Goal: Information Seeking & Learning: Understand process/instructions

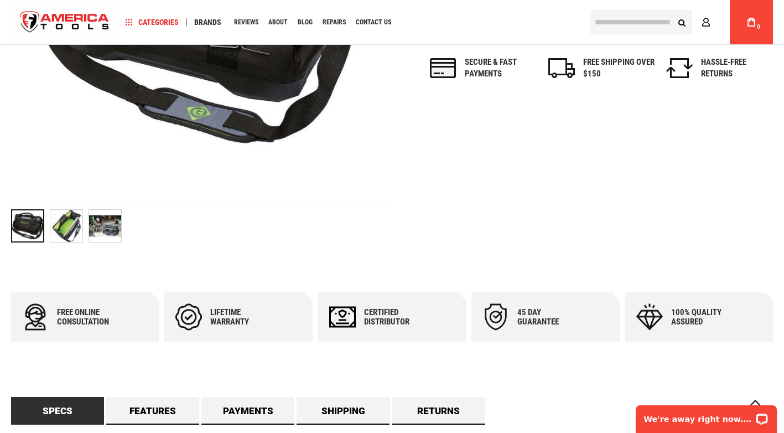
scroll to position [277, 0]
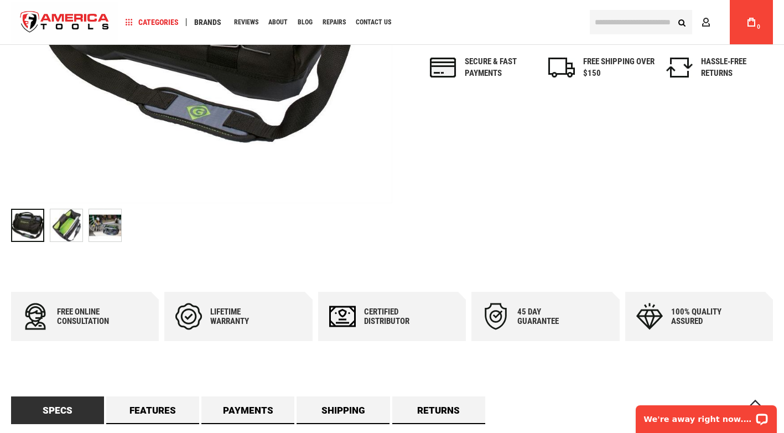
click at [100, 221] on img at bounding box center [105, 225] width 32 height 32
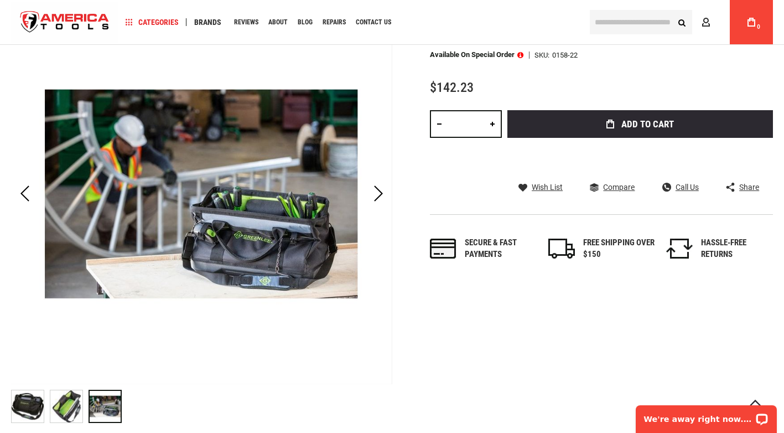
scroll to position [55, 0]
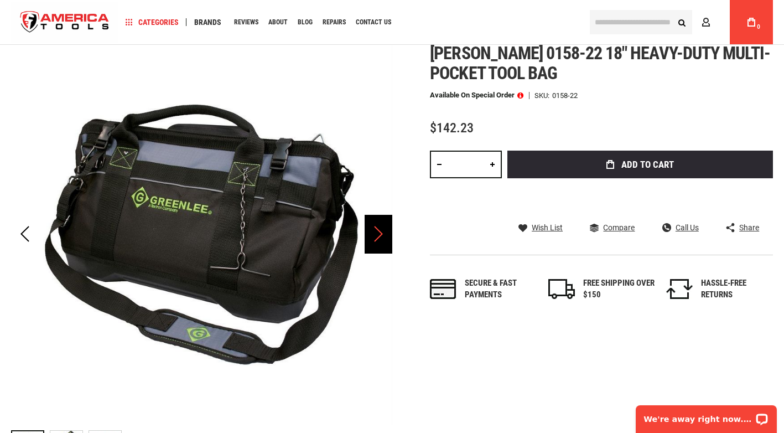
click at [380, 238] on div "Next" at bounding box center [379, 234] width 28 height 39
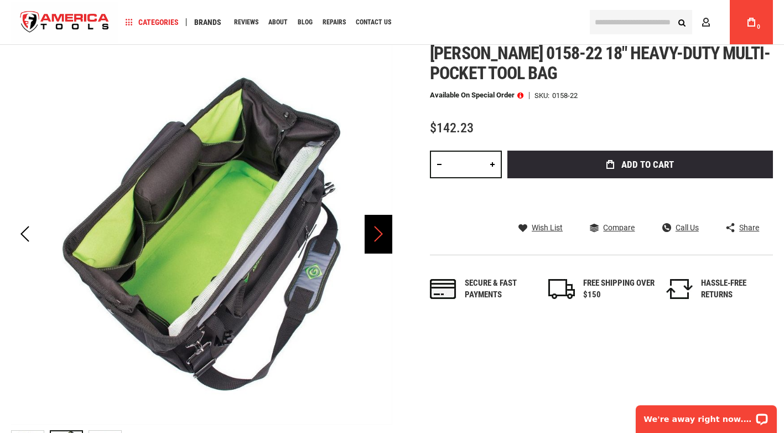
click at [380, 238] on div "Next" at bounding box center [379, 234] width 28 height 39
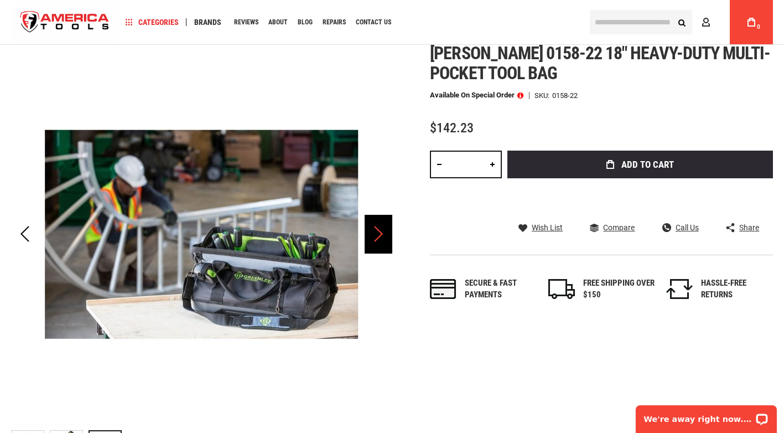
click at [380, 238] on div "Next" at bounding box center [379, 234] width 28 height 39
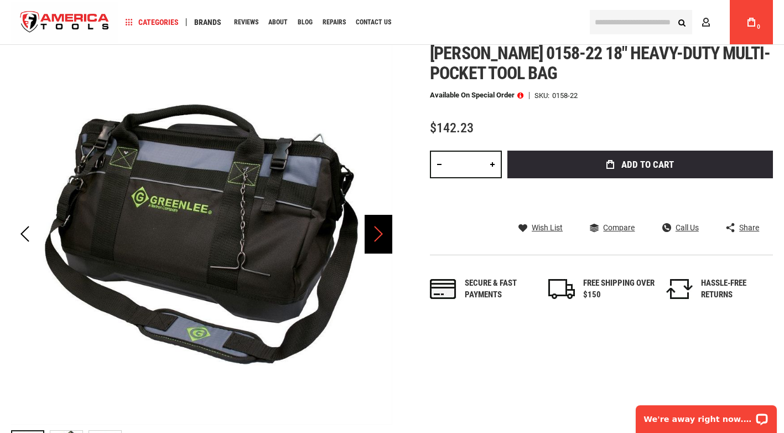
click at [380, 238] on div "Next" at bounding box center [379, 234] width 28 height 39
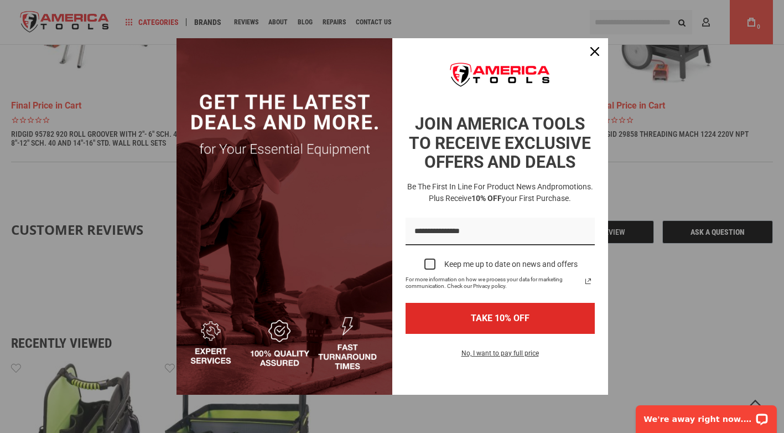
scroll to position [1107, 0]
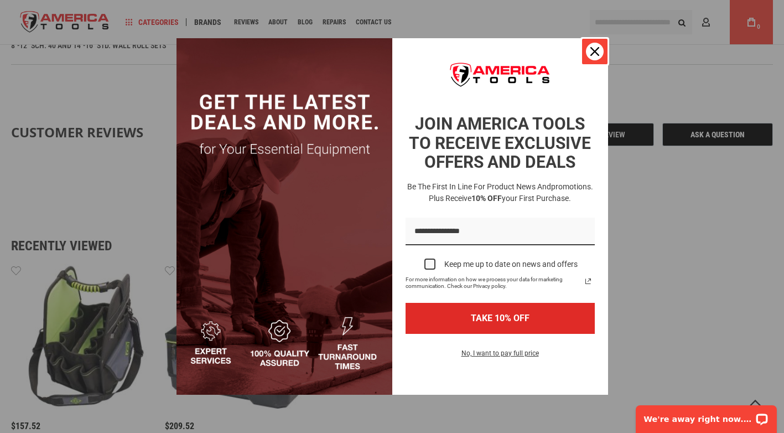
click at [591, 53] on icon "close icon" at bounding box center [595, 51] width 9 height 9
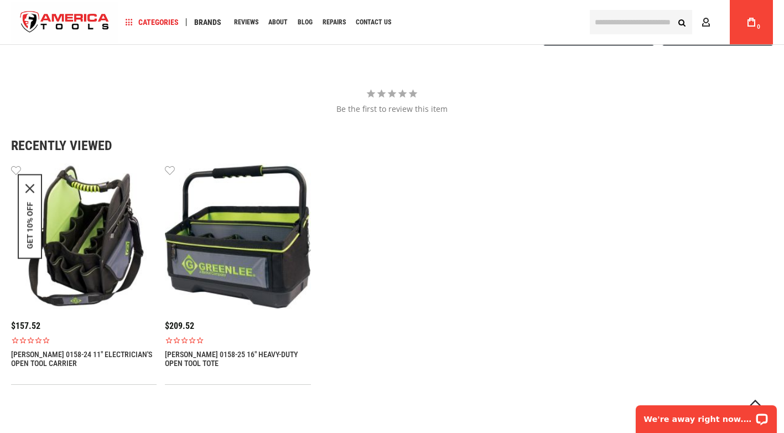
scroll to position [1218, 0]
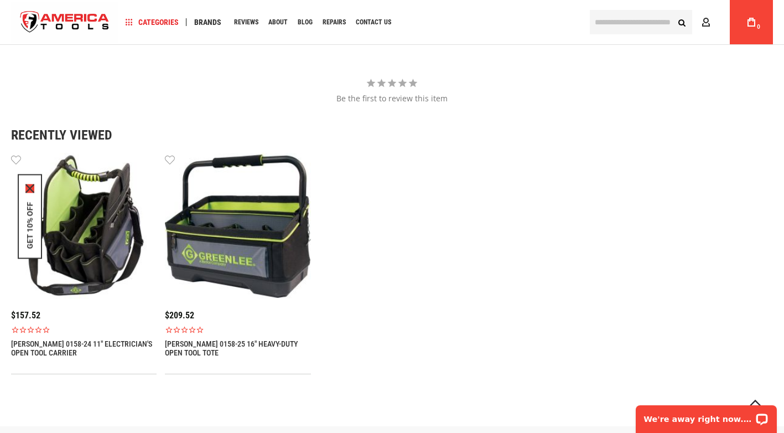
click at [30, 185] on icon "close icon" at bounding box center [29, 188] width 9 height 9
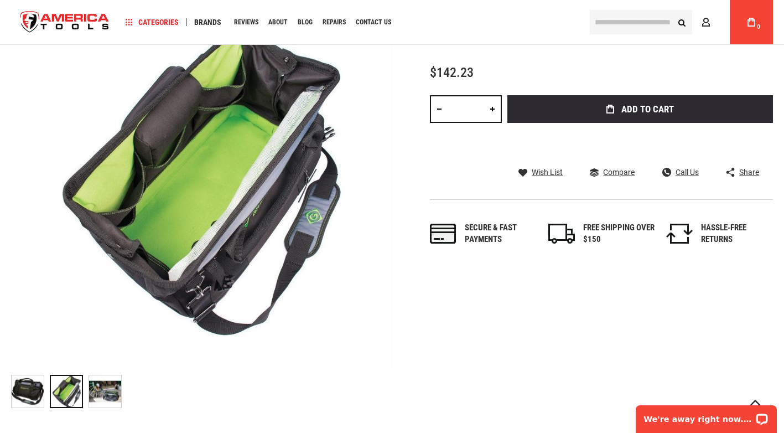
scroll to position [0, 0]
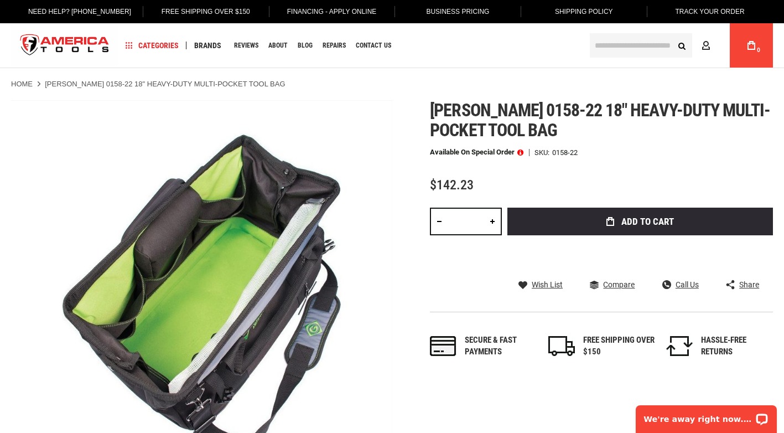
click at [567, 11] on span "Shipping Policy" at bounding box center [584, 12] width 58 height 8
